Goal: Find specific page/section: Find specific page/section

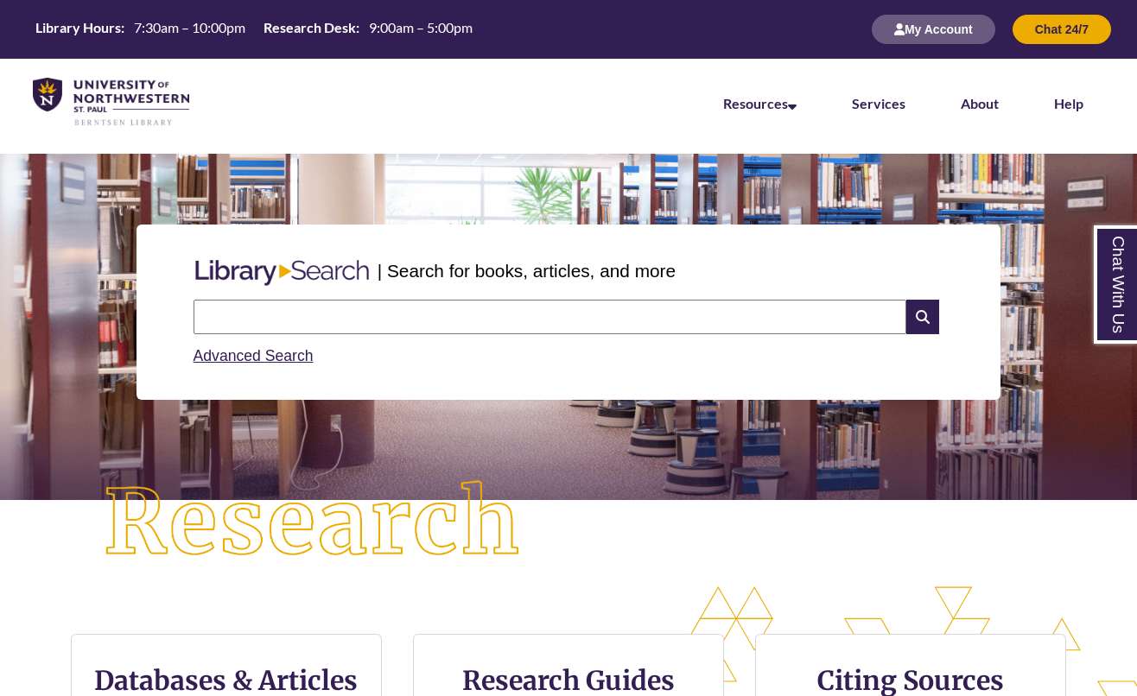
paste input "**********"
type input "**********"
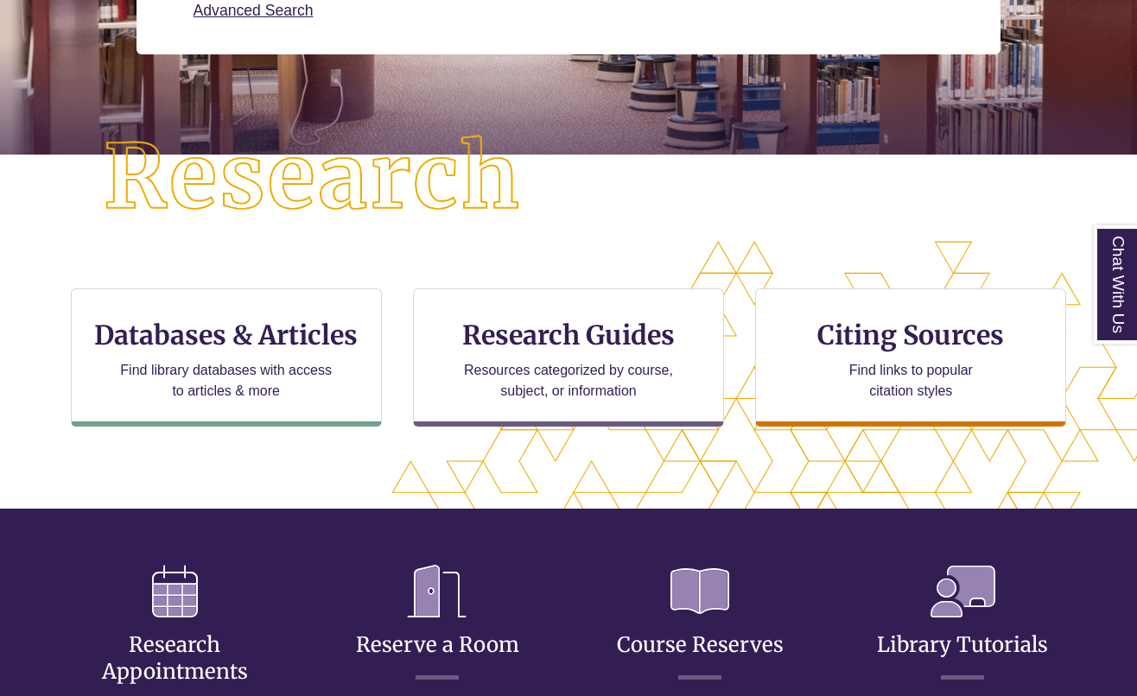
scroll to position [518, 0]
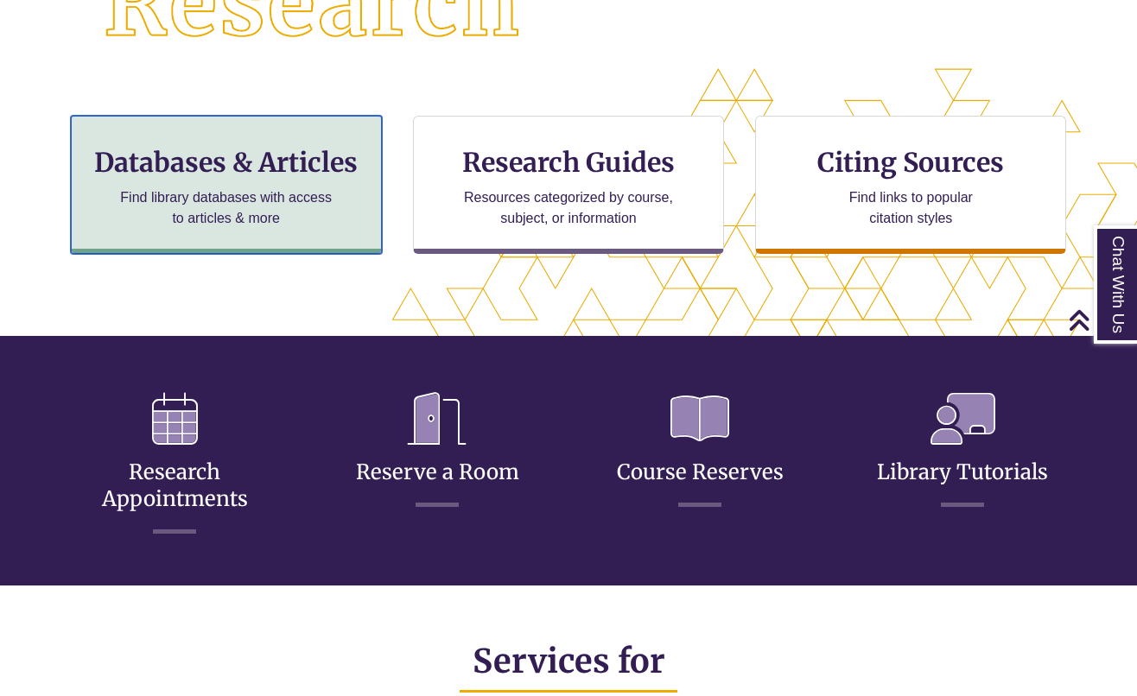
click at [372, 176] on div "Databases & Articles Find library databases with access to articles & more" at bounding box center [226, 185] width 311 height 138
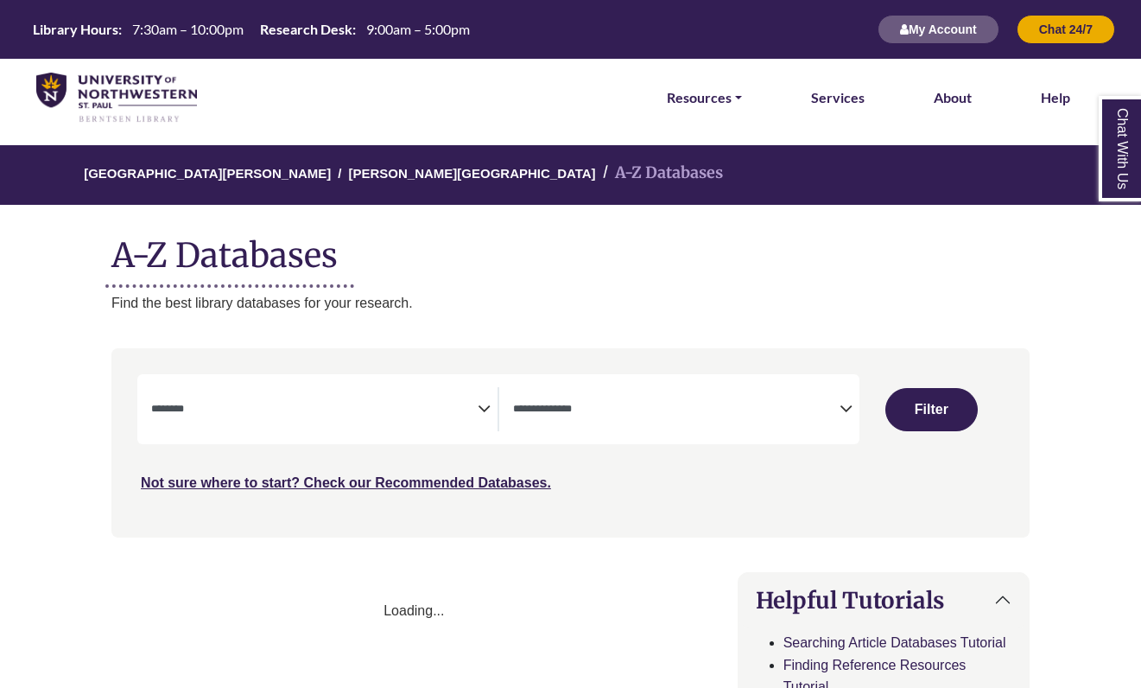
select select "Database Subject Filter"
select select "Database Types Filter"
select select "Database Subject Filter"
select select "Database Types Filter"
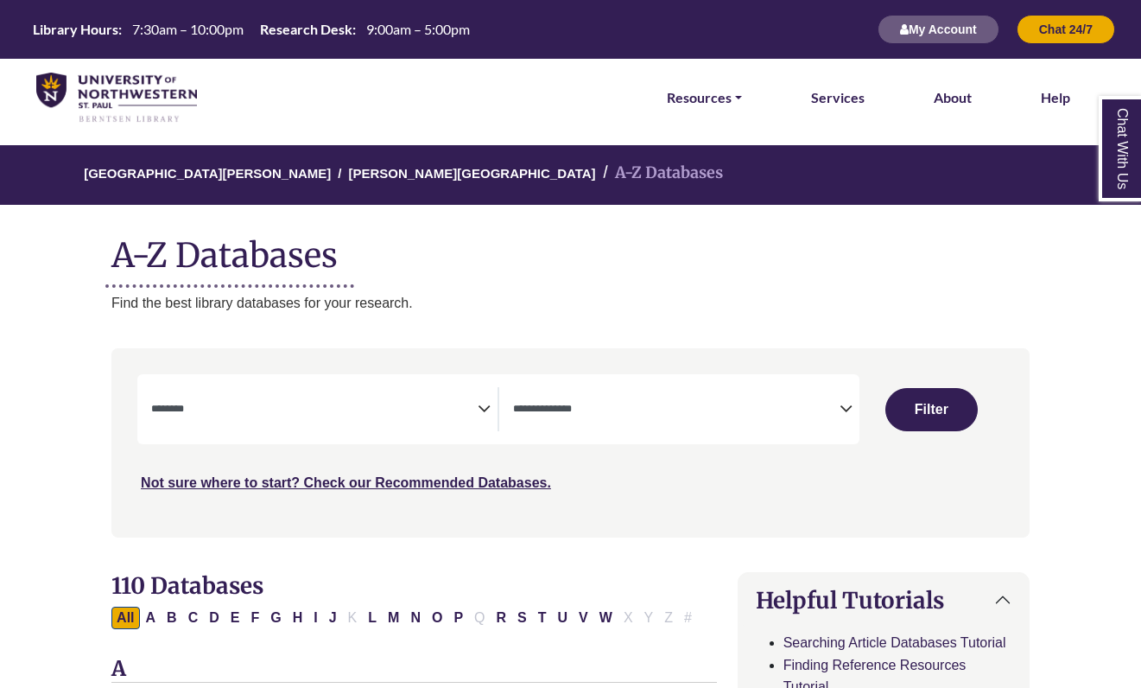
scroll to position [259, 0]
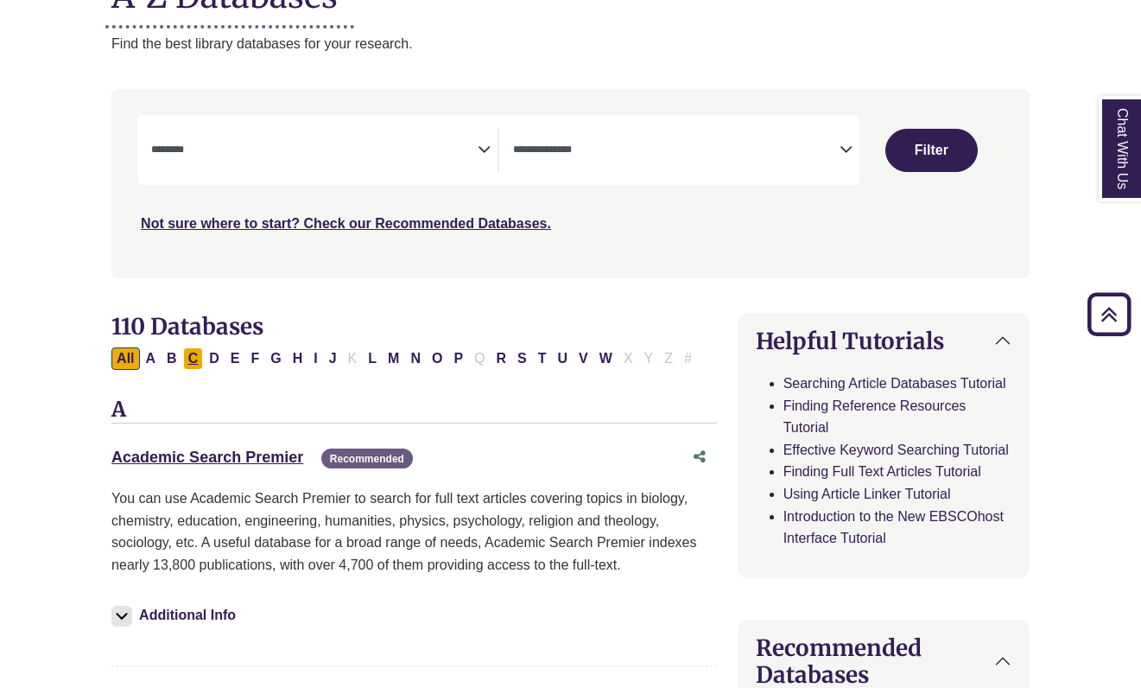
click at [200, 361] on button "C" at bounding box center [193, 358] width 21 height 22
select select "Database Subject Filter"
select select "Database Types Filter"
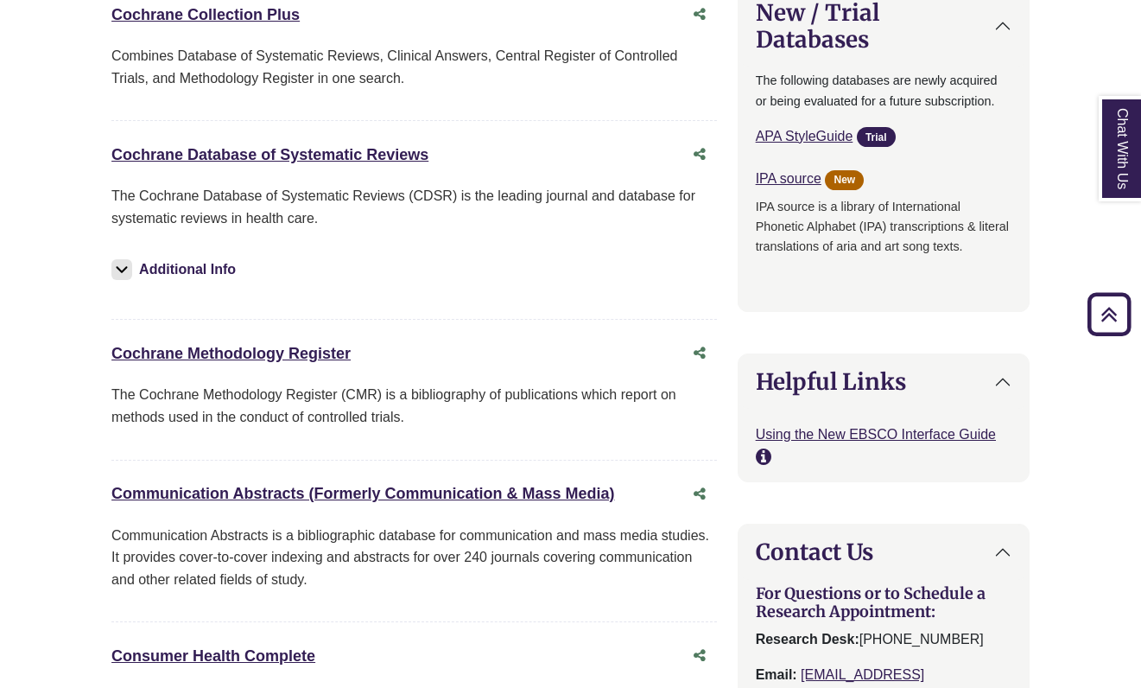
scroll to position [1815, 0]
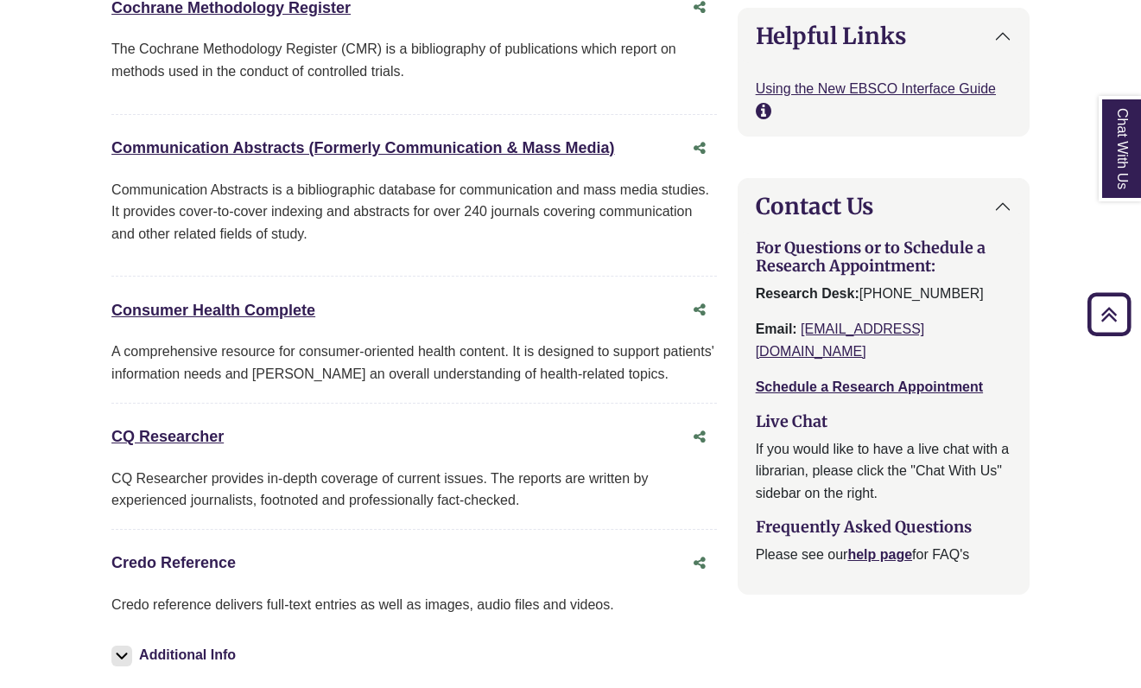
click at [178, 561] on link "Credo Reference This link opens in a new window" at bounding box center [173, 562] width 124 height 17
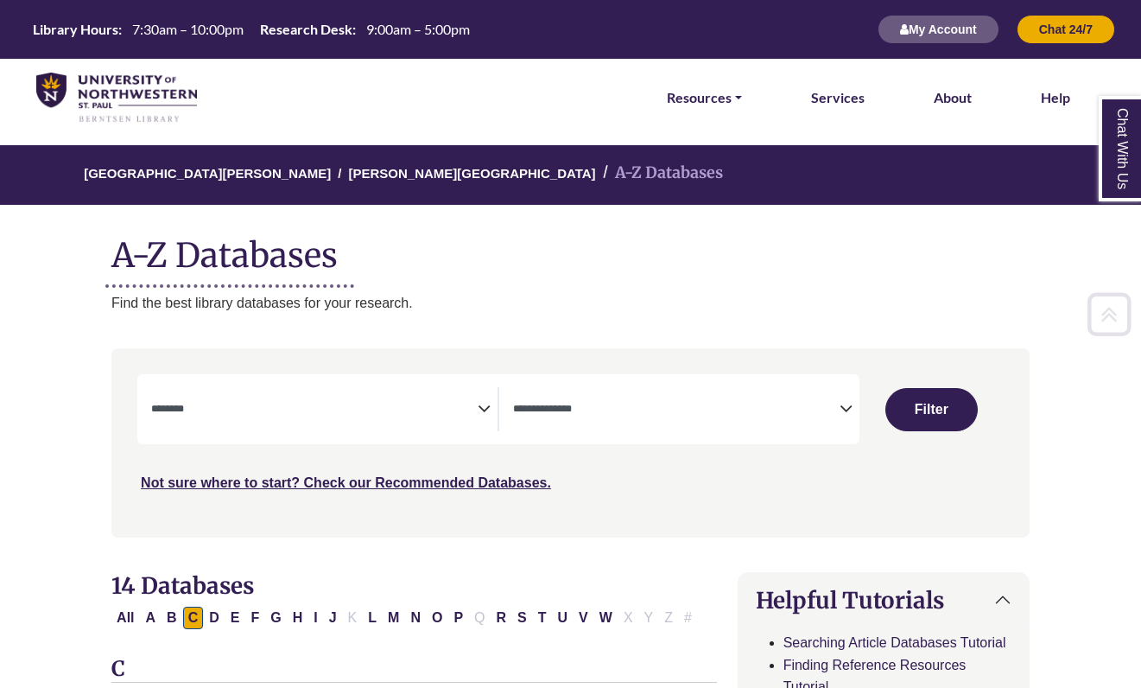
scroll to position [259, 0]
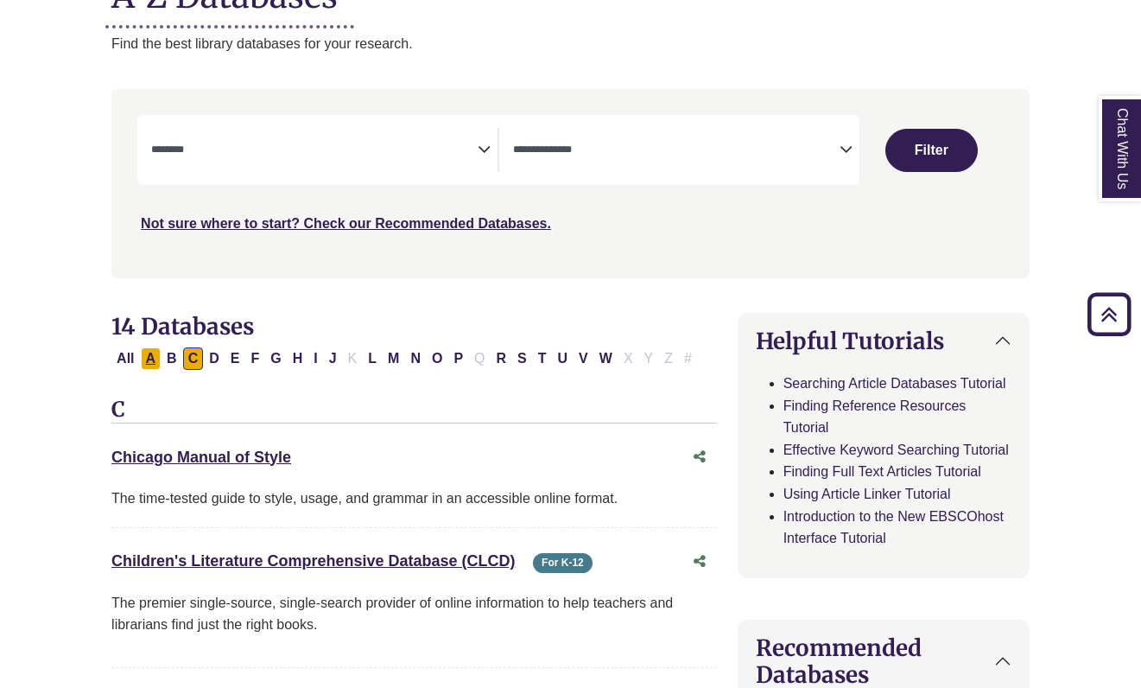
click at [148, 360] on button "A" at bounding box center [151, 358] width 21 height 22
select select "Database Subject Filter"
select select "Database Types Filter"
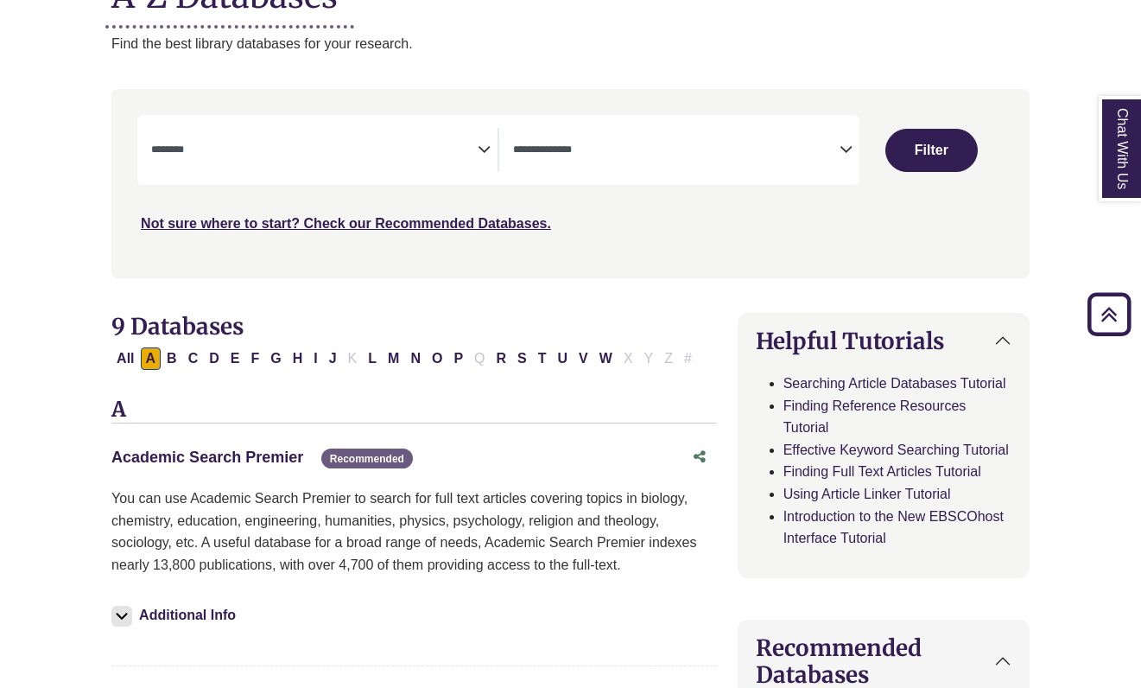
click at [150, 455] on link "Academic Search Premier This link opens in a new window" at bounding box center [207, 456] width 192 height 17
